Goal: Navigation & Orientation: Find specific page/section

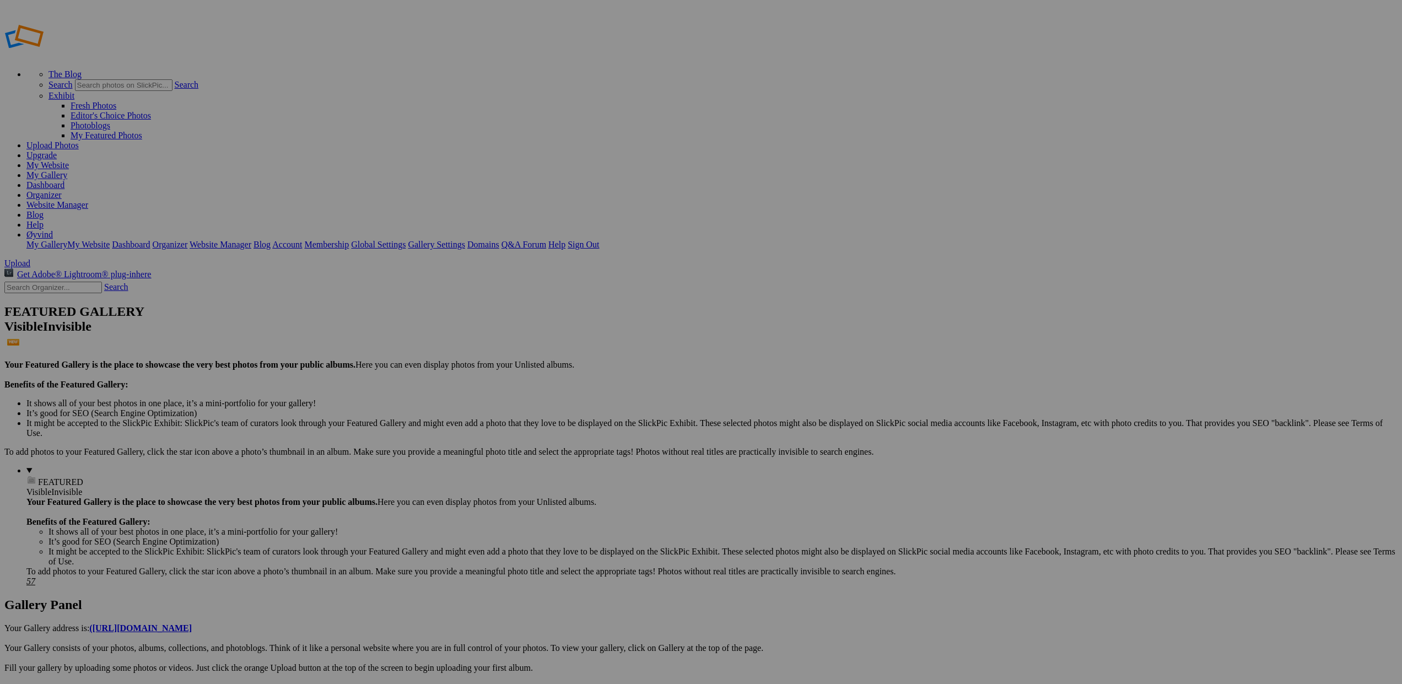
click at [88, 200] on link "Website Manager" at bounding box center [57, 204] width 62 height 9
click at [67, 170] on link "My Gallery" at bounding box center [46, 174] width 41 height 9
